Goal: Task Accomplishment & Management: Complete application form

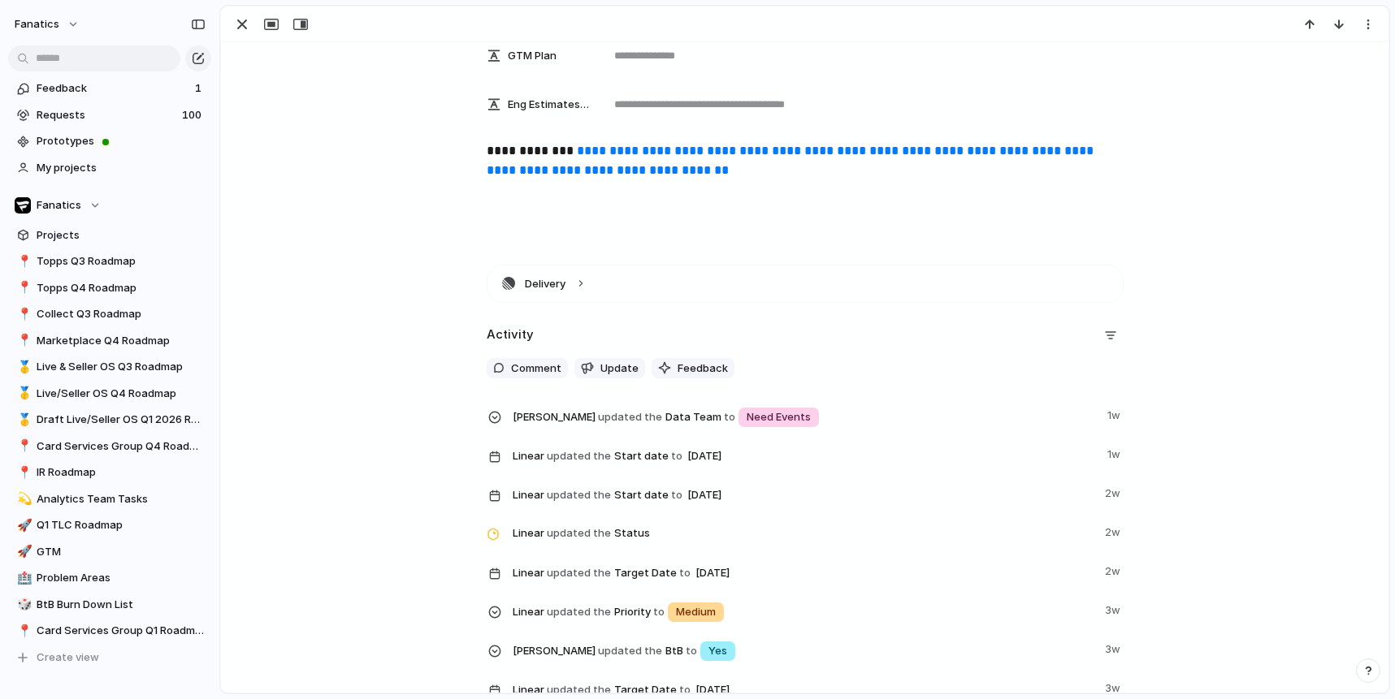
scroll to position [435, 0]
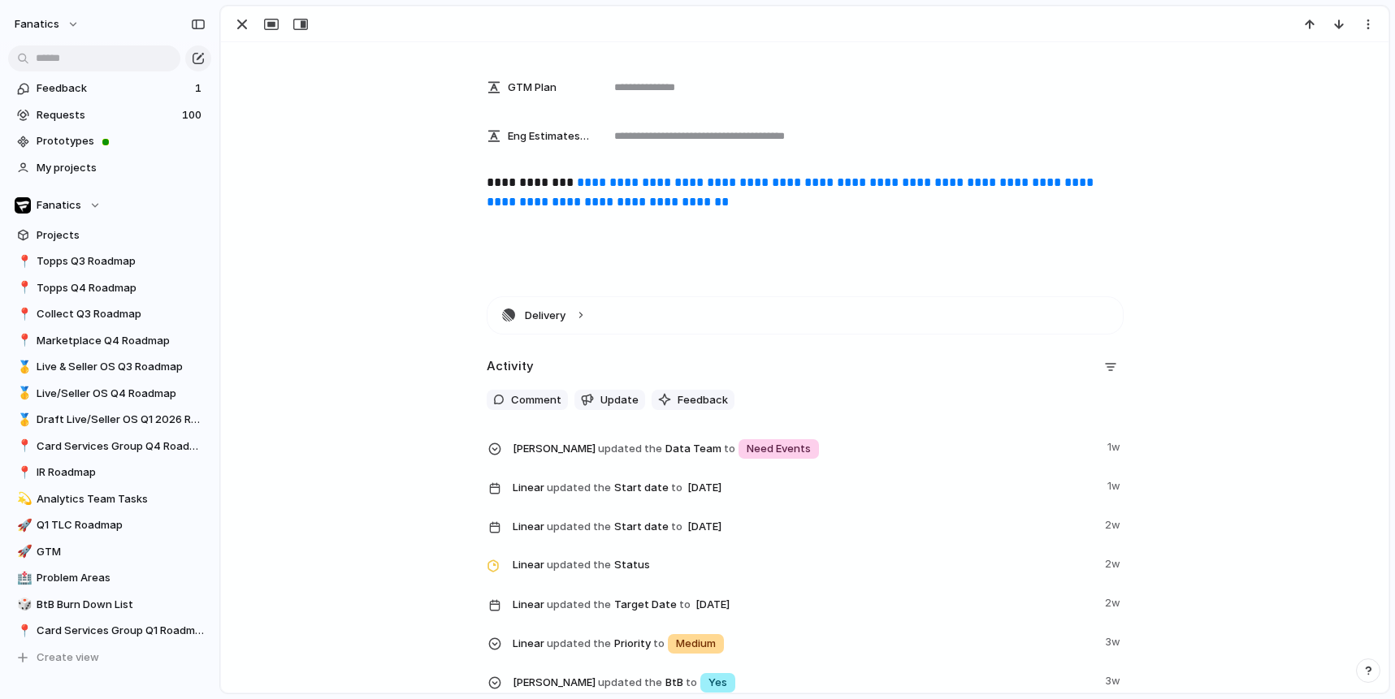
click at [692, 197] on link "**********" at bounding box center [792, 192] width 610 height 32
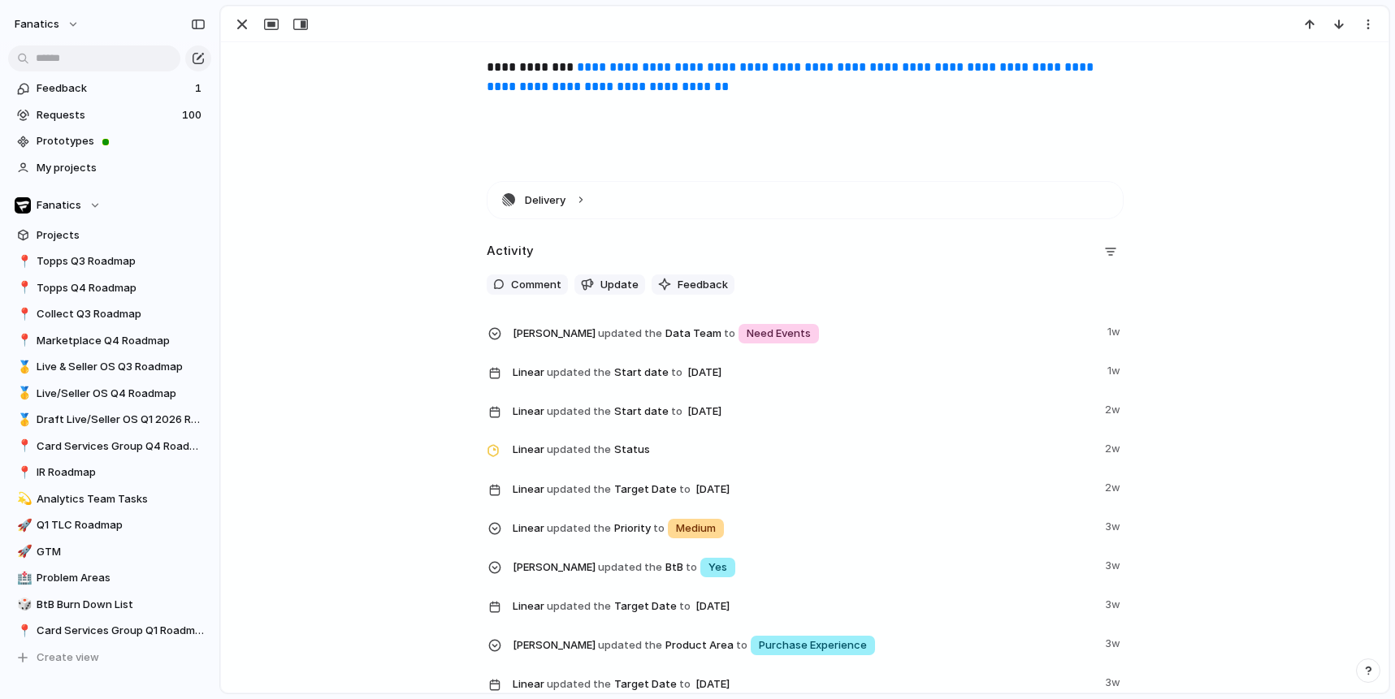
scroll to position [0, 0]
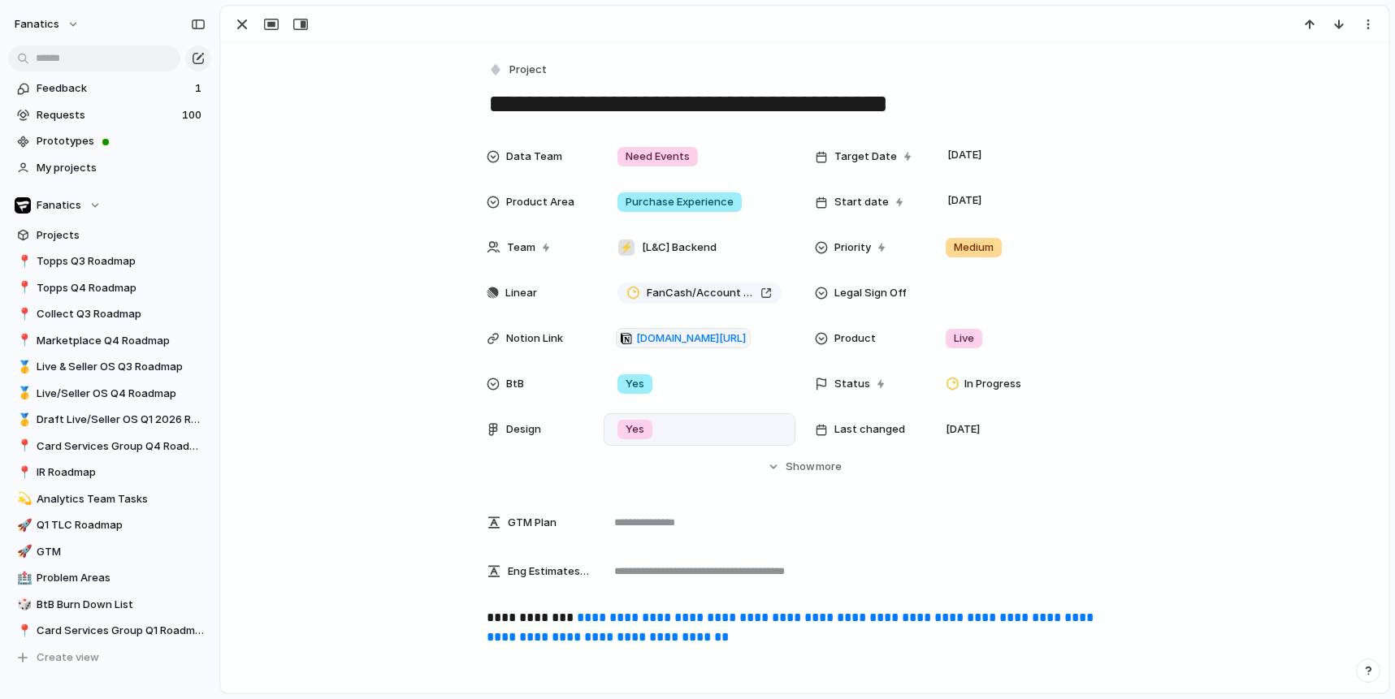
click at [643, 427] on div "Yes" at bounding box center [634, 429] width 35 height 19
click at [387, 397] on div "Yes No Not required No Design" at bounding box center [697, 349] width 1395 height 699
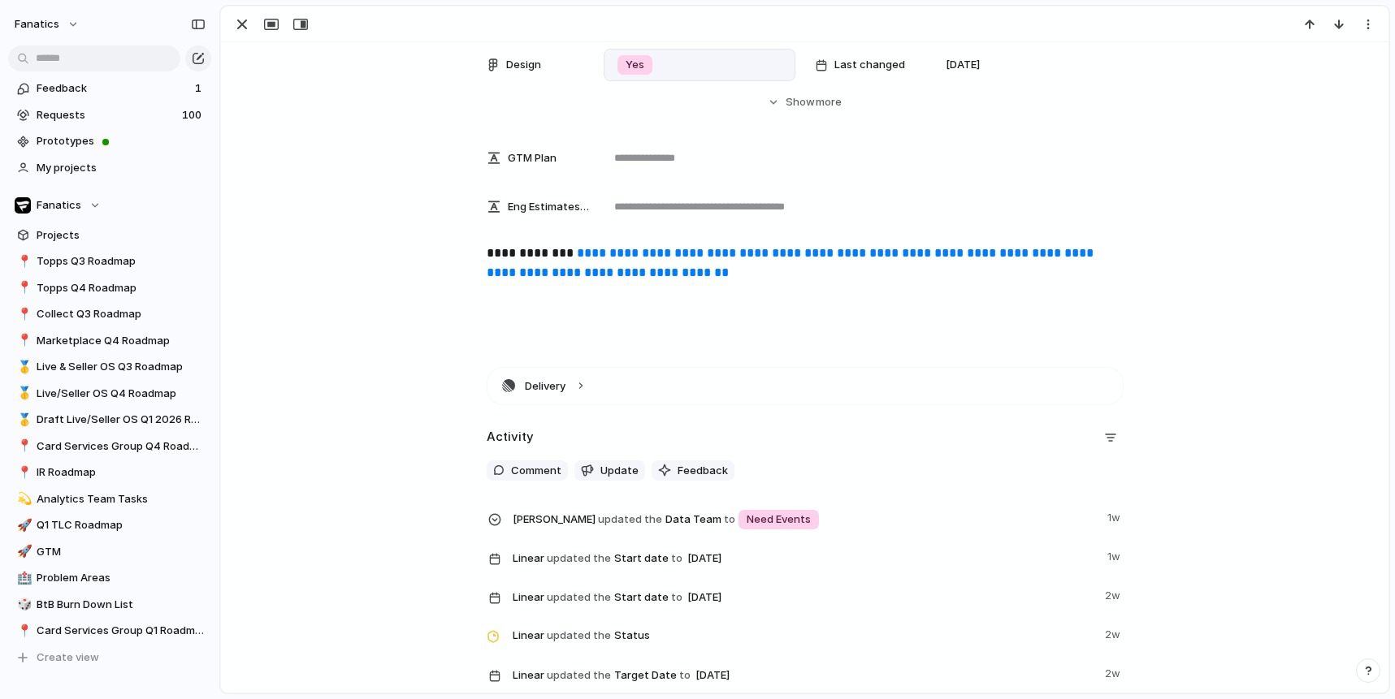
scroll to position [400, 0]
